Goal: Find specific page/section: Find specific page/section

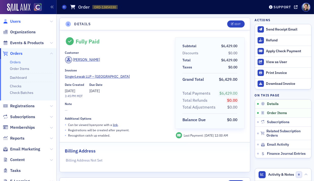
click at [18, 23] on span "Users" at bounding box center [15, 22] width 11 height 6
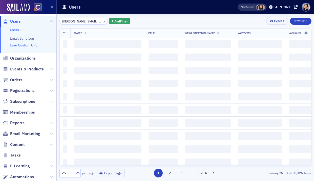
scroll to position [0, 2]
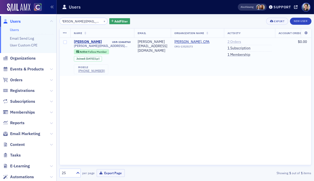
type input "[PERSON_NAME][EMAIL_ADDRESS][DOMAIN_NAME]"
drag, startPoint x: 251, startPoint y: 41, endPoint x: 181, endPoint y: 33, distance: 70.6
click at [241, 41] on link "2 Orders" at bounding box center [234, 42] width 14 height 5
